Goal: Task Accomplishment & Management: Manage account settings

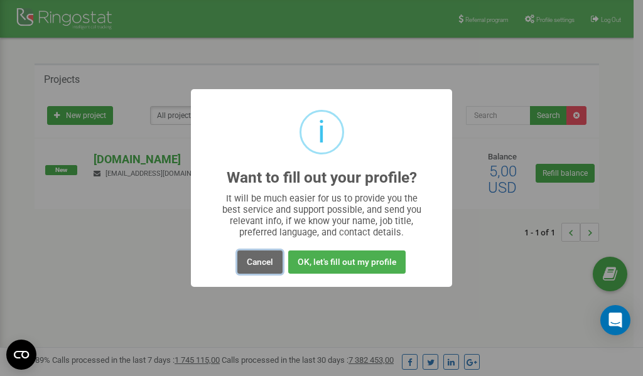
click at [262, 266] on button "Cancel" at bounding box center [259, 261] width 45 height 23
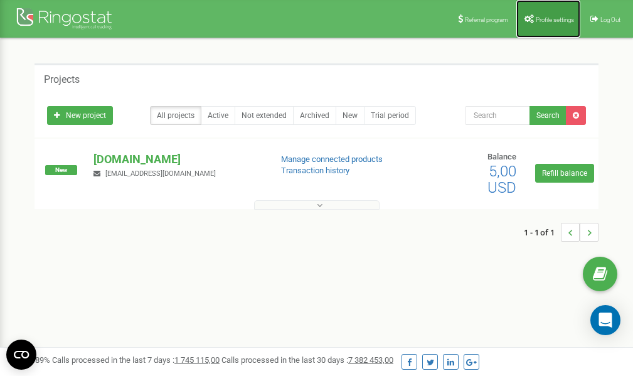
click at [539, 15] on link "Profile settings" at bounding box center [549, 19] width 64 height 38
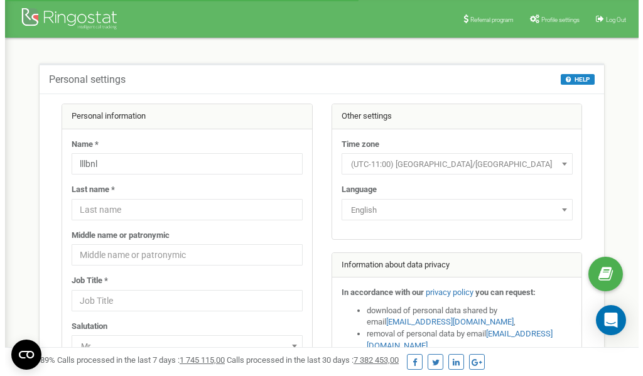
scroll to position [63, 0]
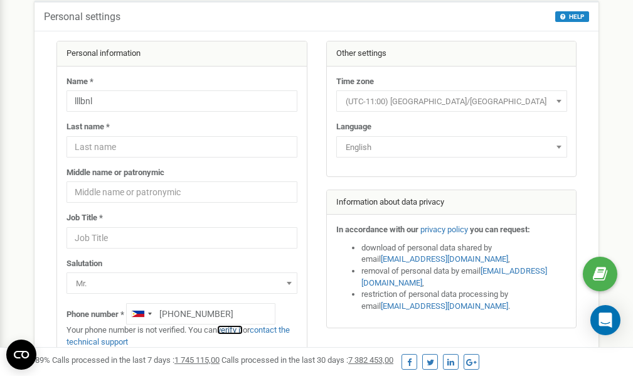
click at [239, 330] on link "verify it" at bounding box center [230, 329] width 26 height 9
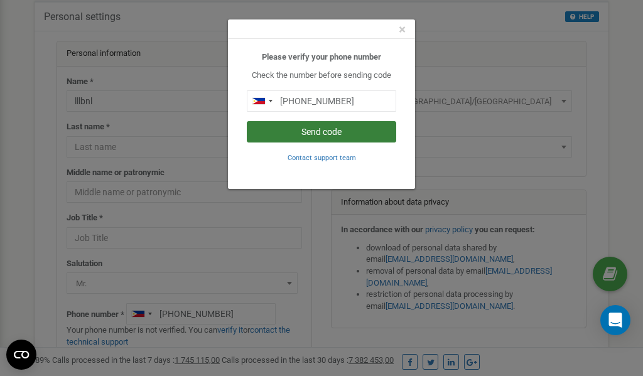
click at [314, 133] on button "Send code" at bounding box center [321, 131] width 149 height 21
